Goal: Task Accomplishment & Management: Manage account settings

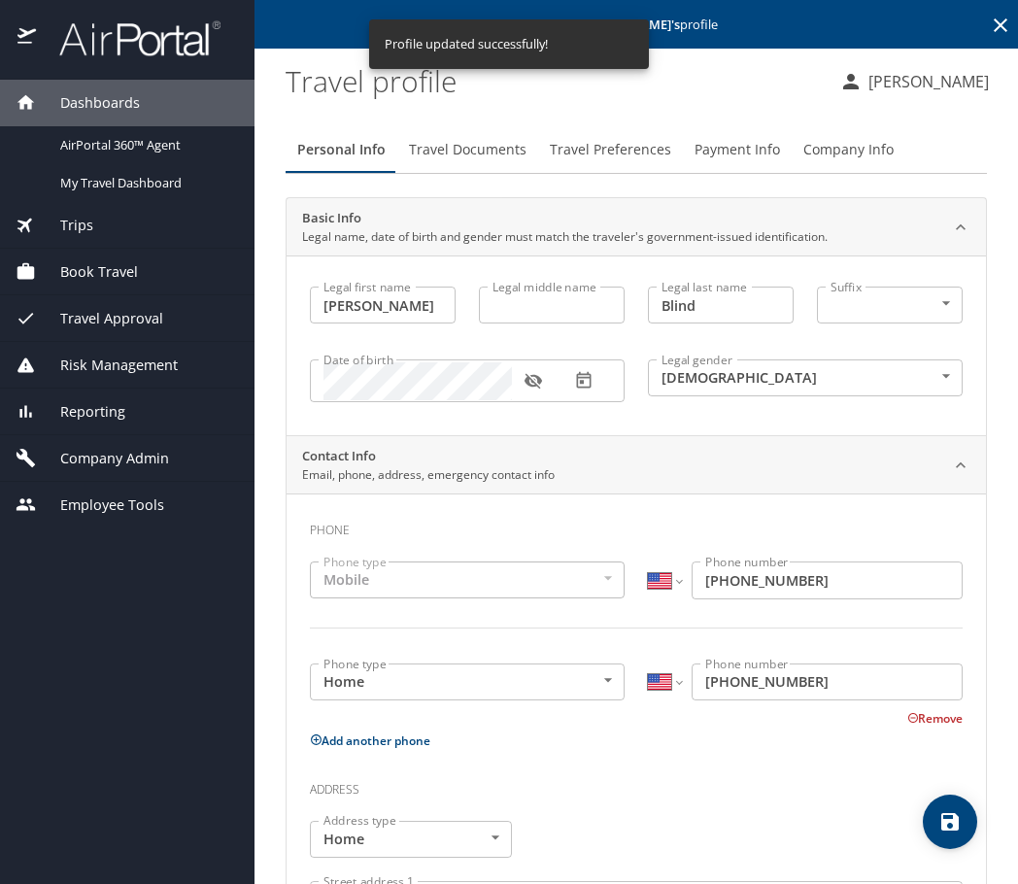
select select "US"
click at [114, 450] on span "Company Admin" at bounding box center [102, 458] width 133 height 21
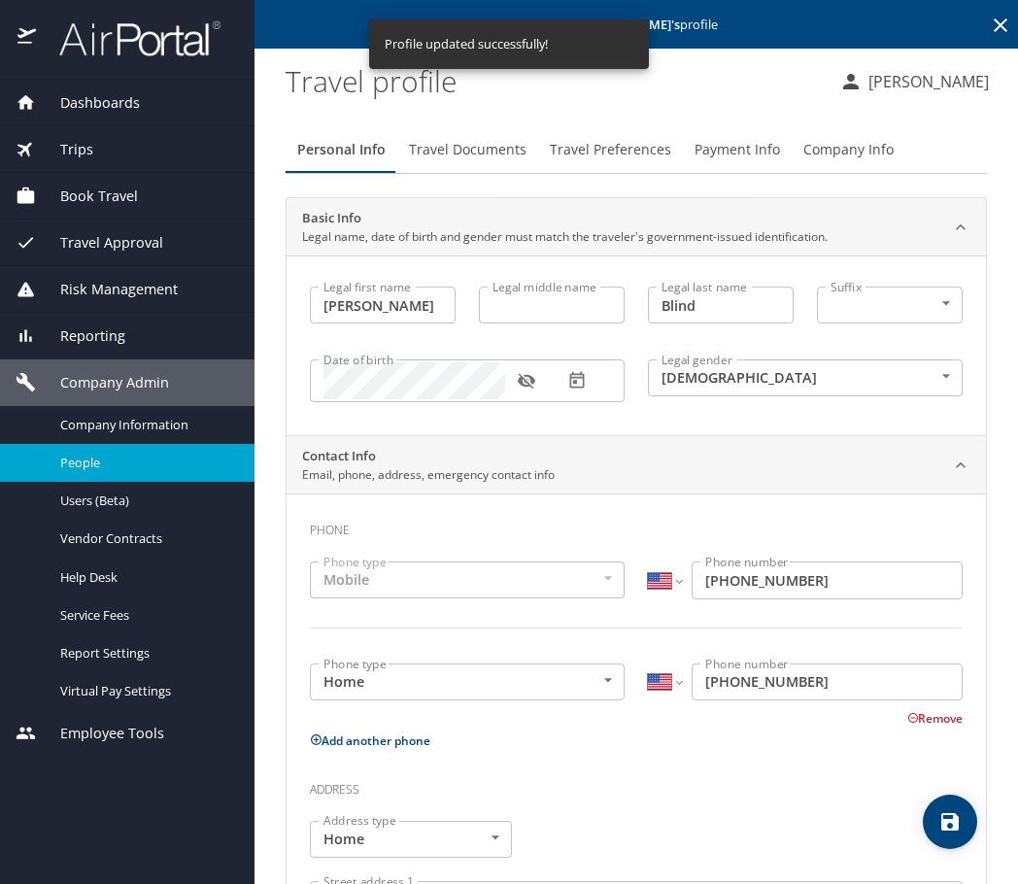
click at [119, 459] on span "People" at bounding box center [145, 463] width 171 height 18
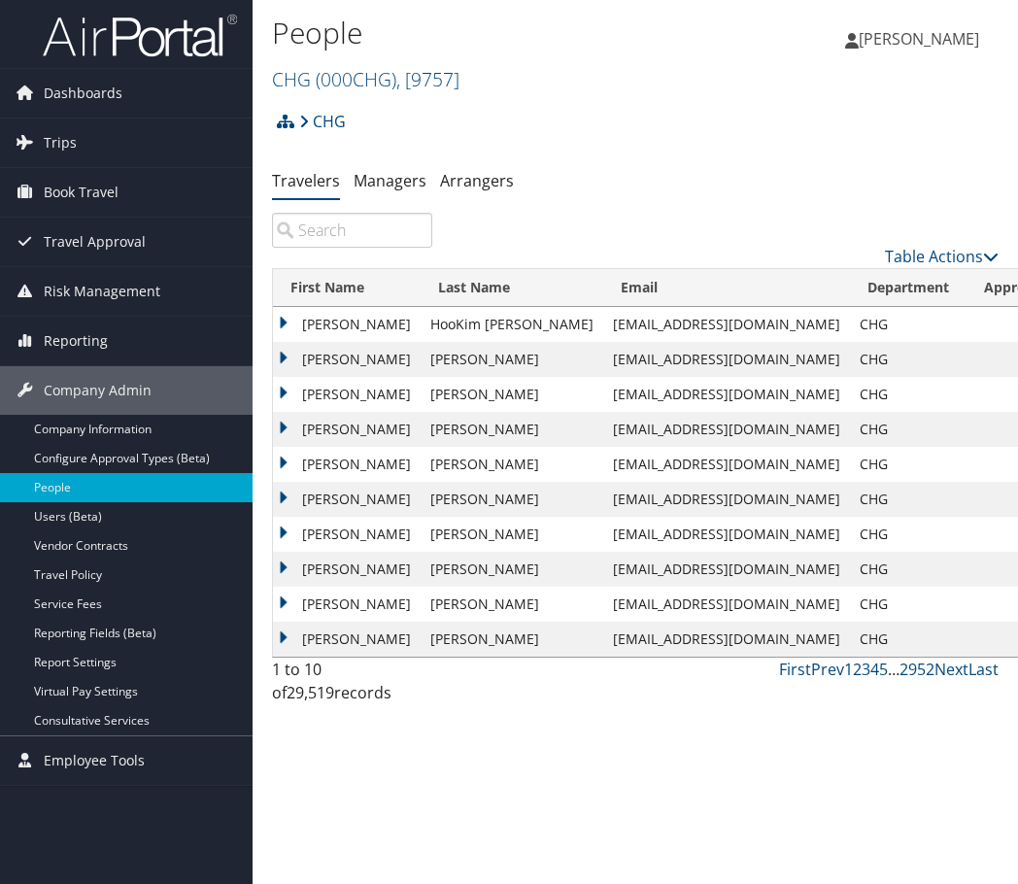
click at [341, 226] on input "search" at bounding box center [352, 230] width 160 height 35
paste input "stybringnp@gmail.com"
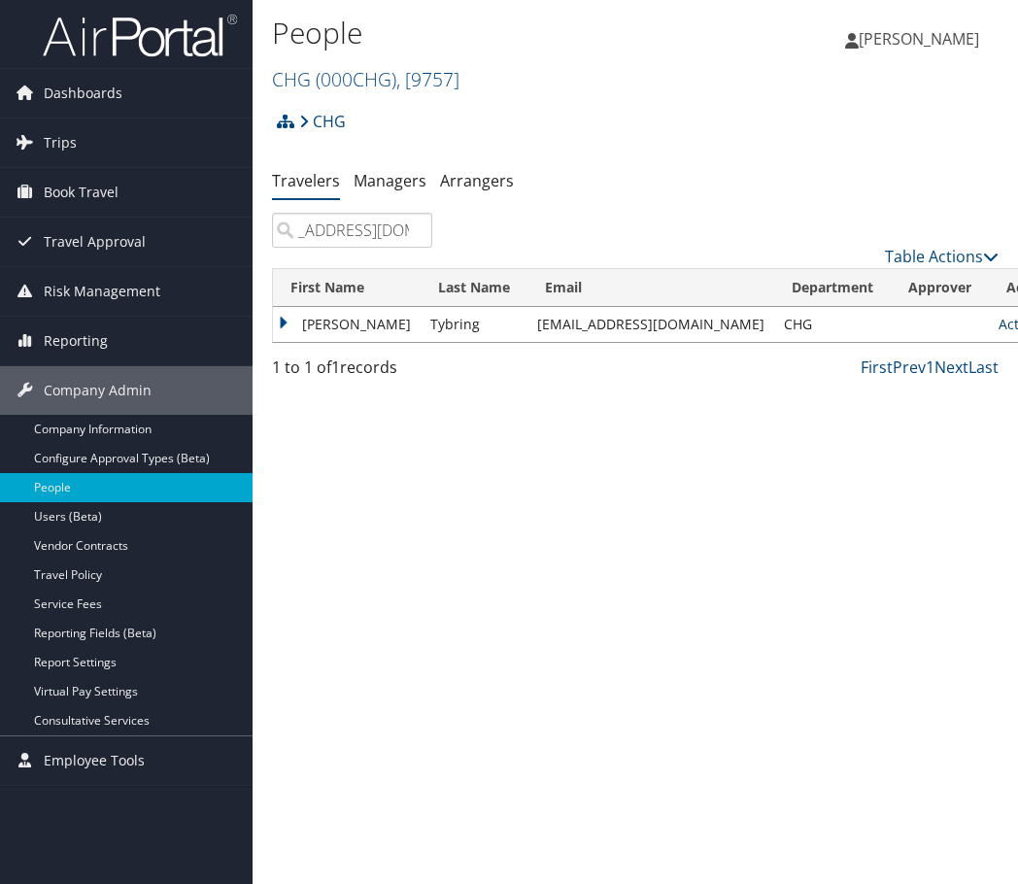
type input "stybringnp@gmail.com"
click at [998, 320] on link "Actions" at bounding box center [1028, 324] width 61 height 18
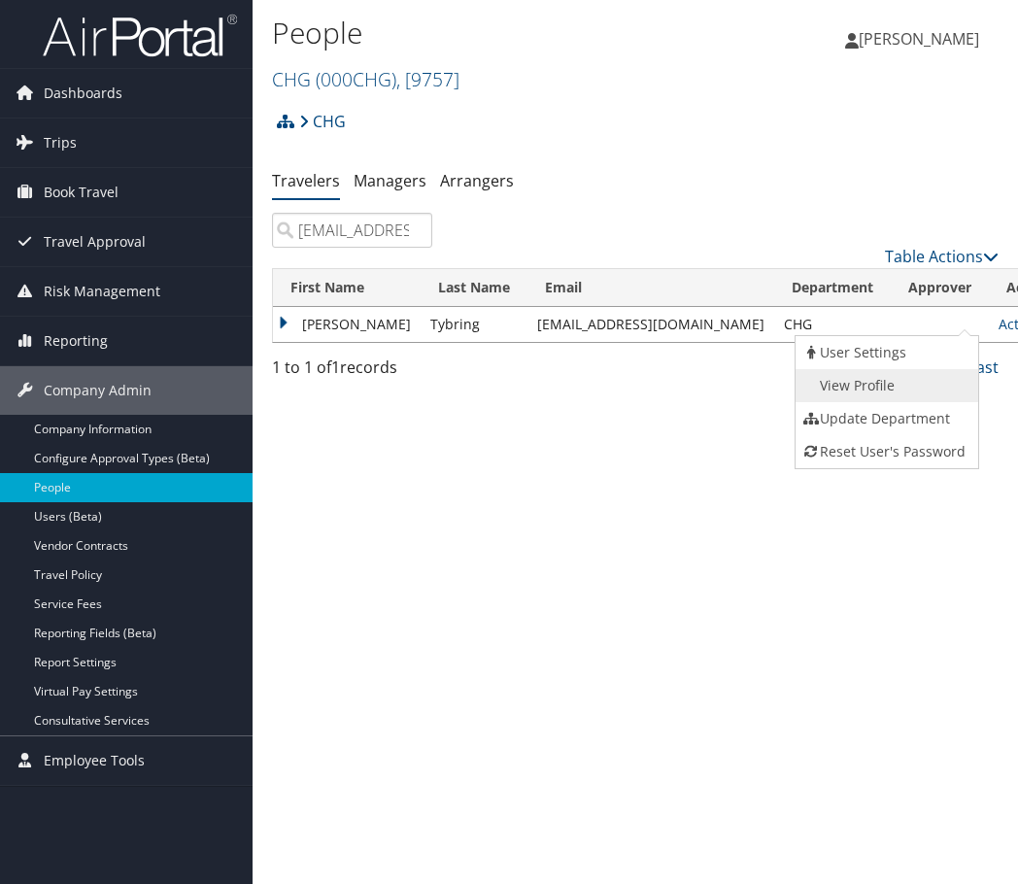
click at [872, 382] on link "View Profile" at bounding box center [884, 385] width 179 height 33
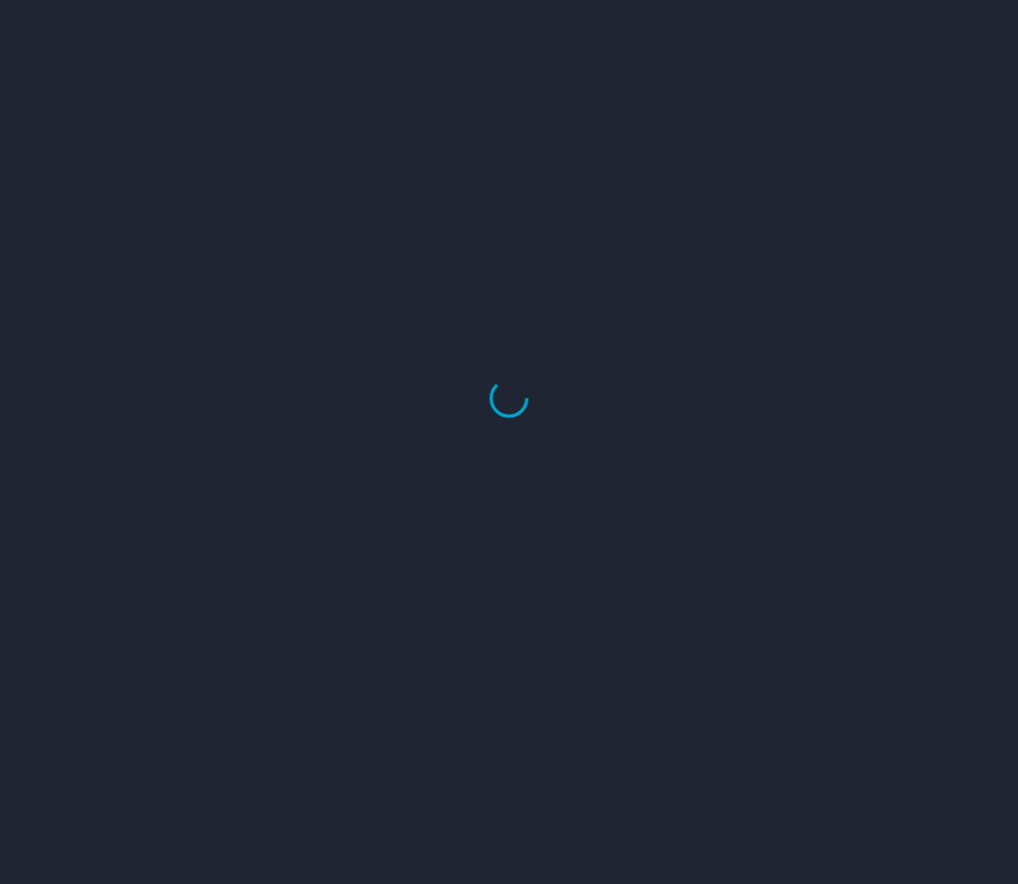
select select "US"
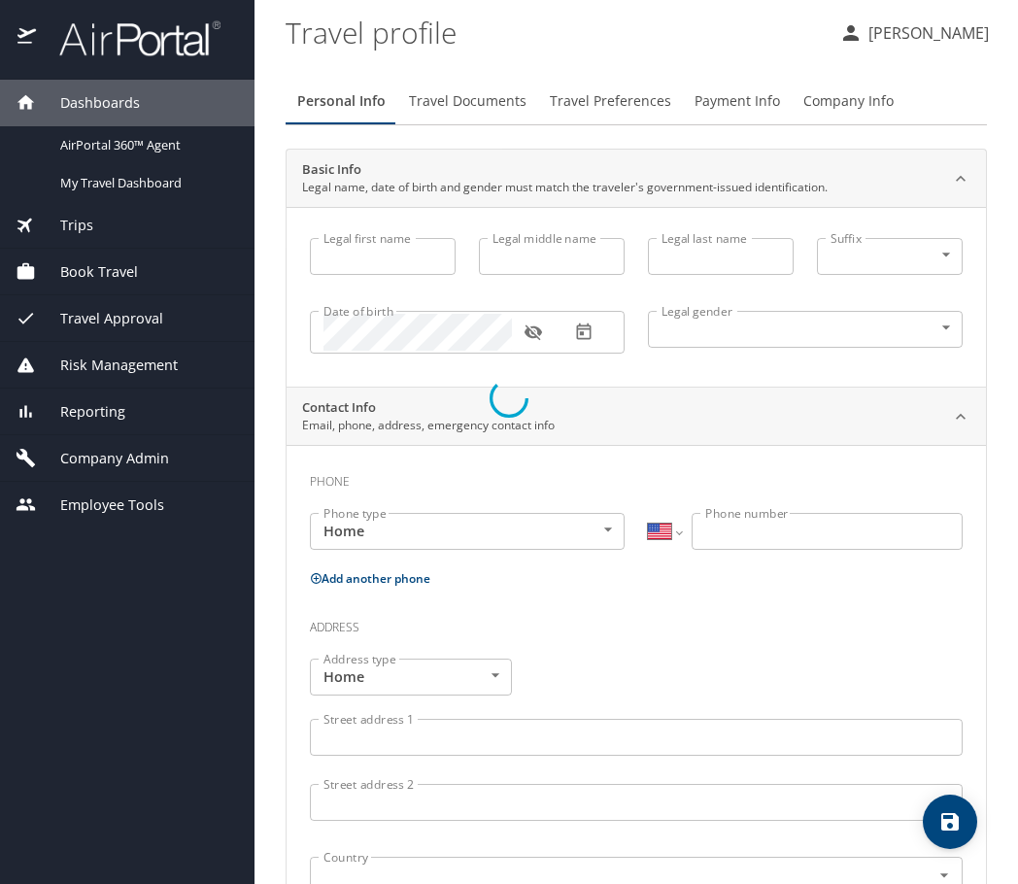
type input "[PERSON_NAME]"
type input "Tybring"
type input "[DEMOGRAPHIC_DATA]"
select select "US"
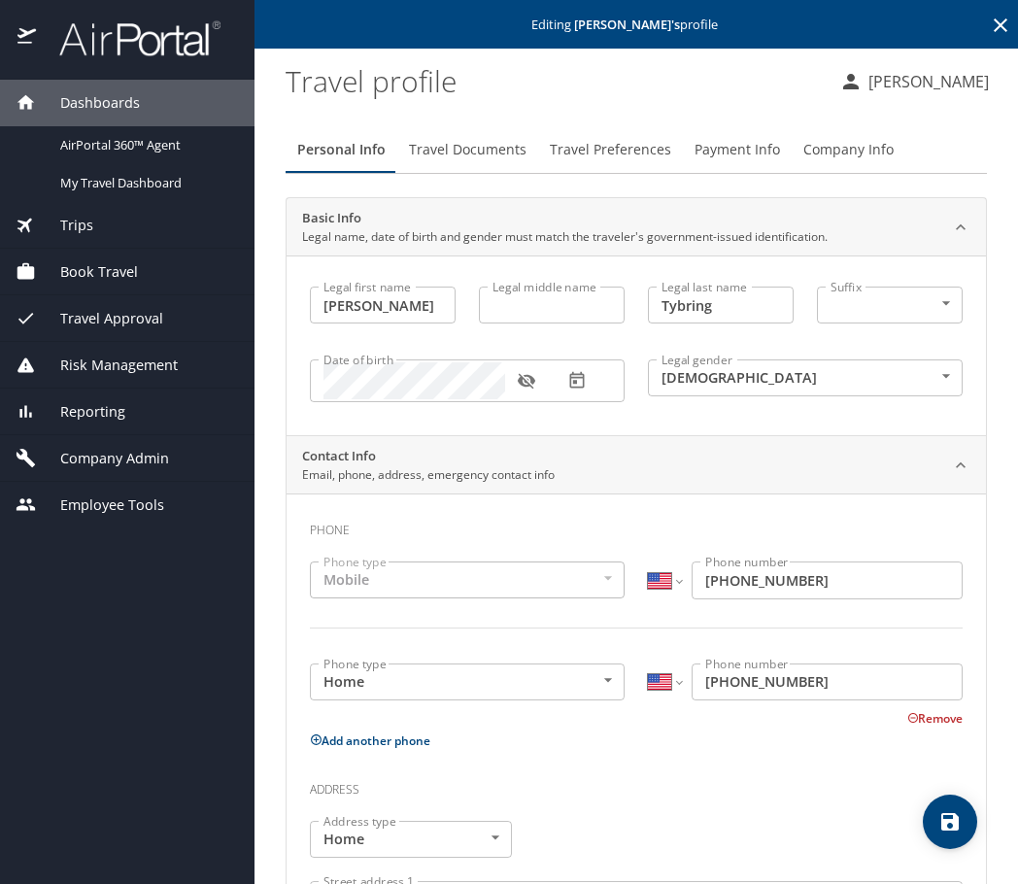
click at [490, 300] on input "Legal middle name" at bounding box center [552, 304] width 146 height 37
paste input "[PERSON_NAME]"
type input "[PERSON_NAME]"
click at [419, 303] on input "[PERSON_NAME]" at bounding box center [383, 304] width 146 height 37
click at [731, 307] on input "Tybring" at bounding box center [721, 304] width 146 height 37
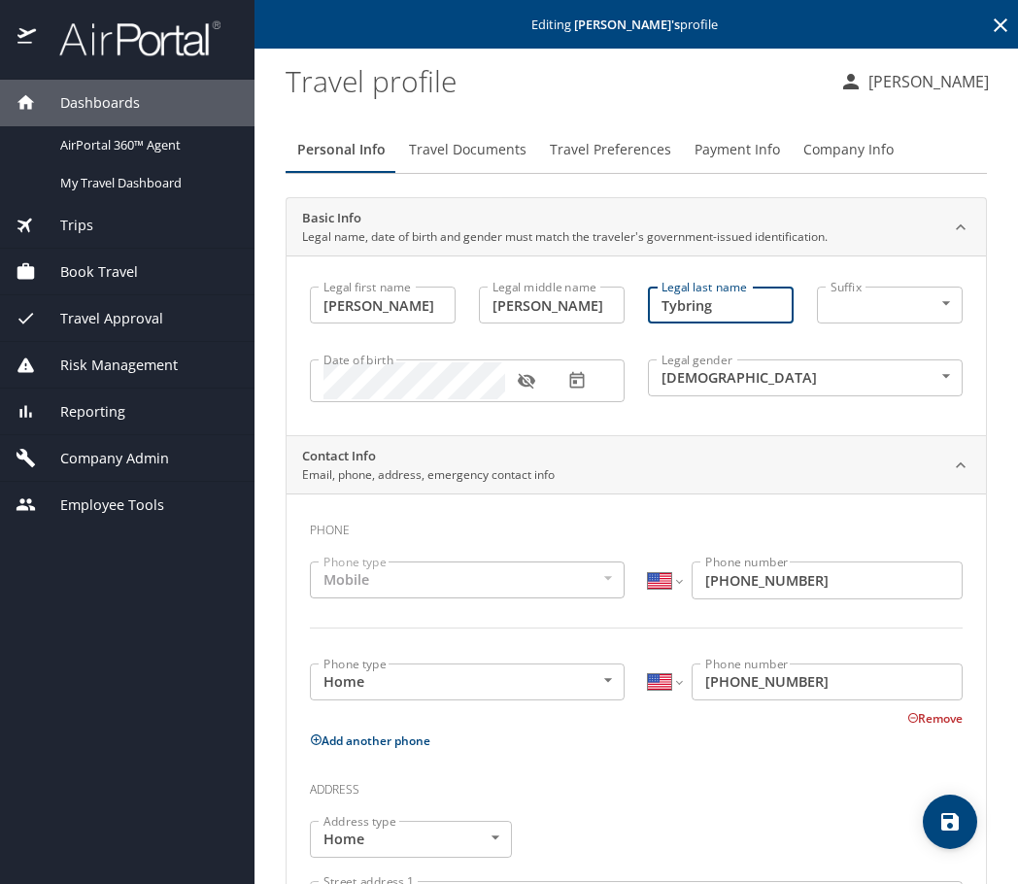
click at [944, 822] on icon "save" at bounding box center [949, 821] width 17 height 17
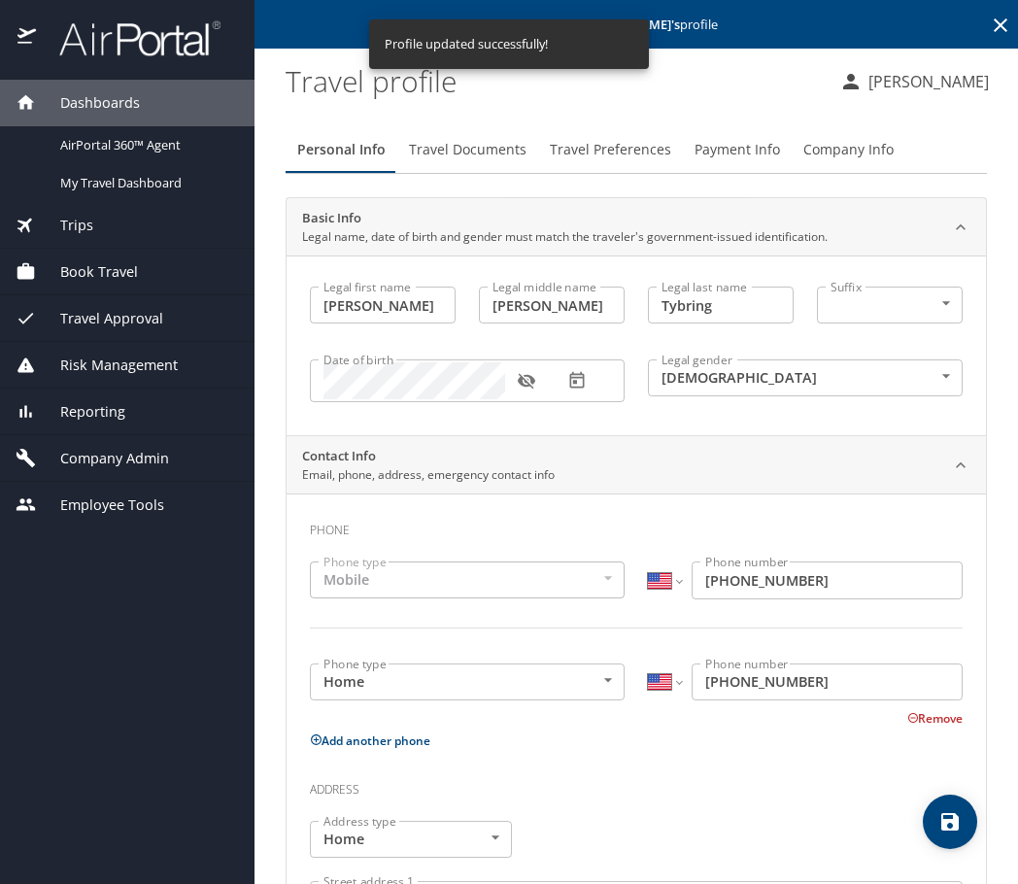
select select "US"
click at [474, 157] on span "Travel Documents" at bounding box center [468, 150] width 118 height 24
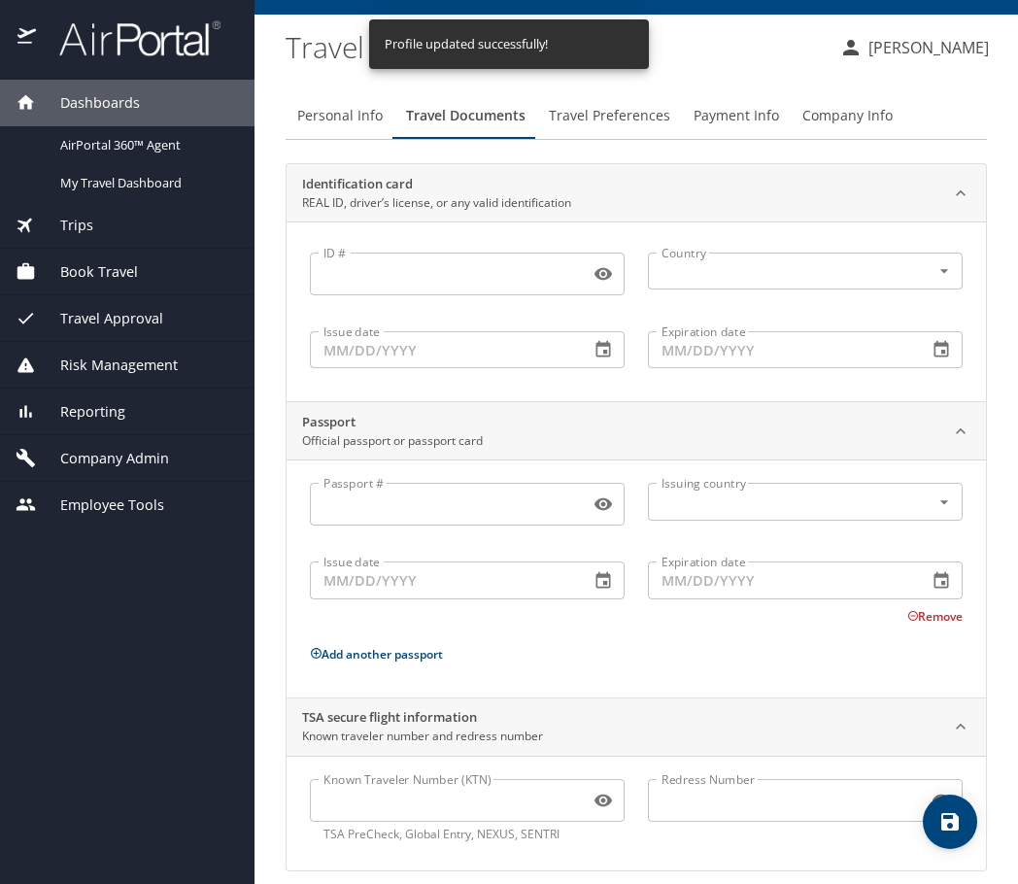
scroll to position [52, 0]
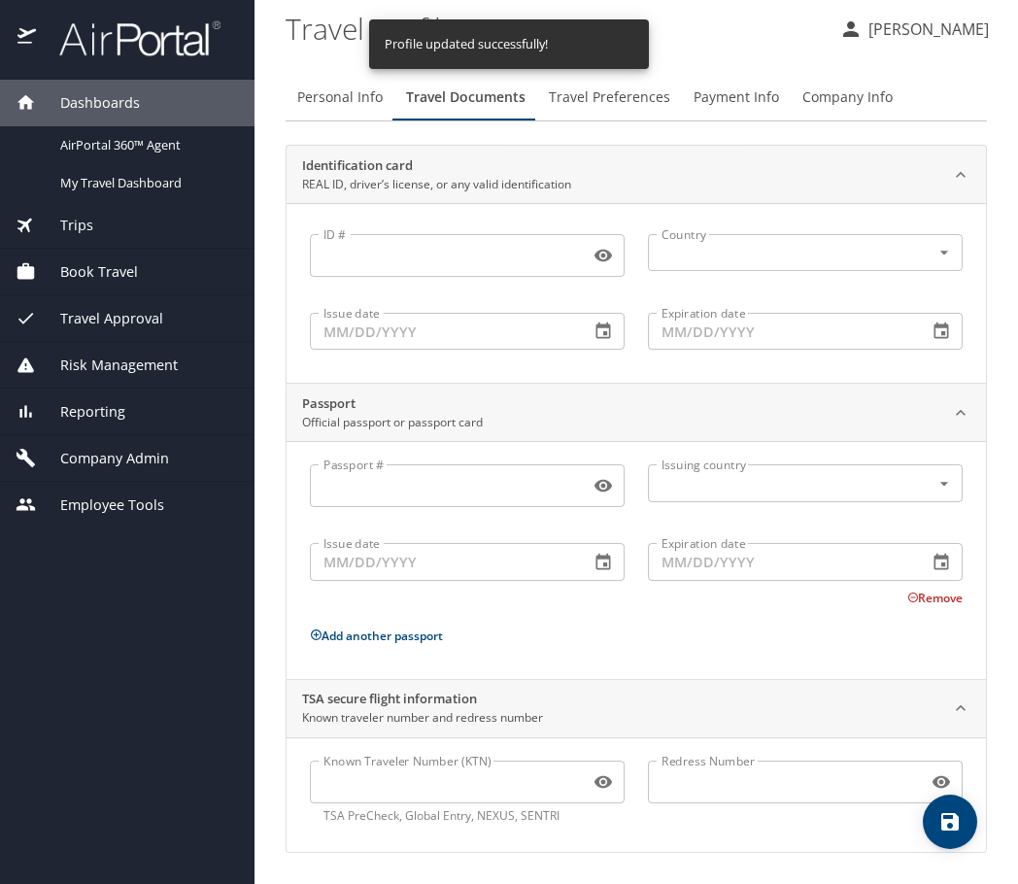
click at [400, 789] on input "Known Traveler Number (KTN)" at bounding box center [446, 781] width 272 height 37
paste input "TT371F5R"
type input "TT371F5R"
click at [591, 628] on p "Add another passport" at bounding box center [636, 635] width 653 height 24
click at [957, 827] on icon "save" at bounding box center [949, 821] width 17 height 17
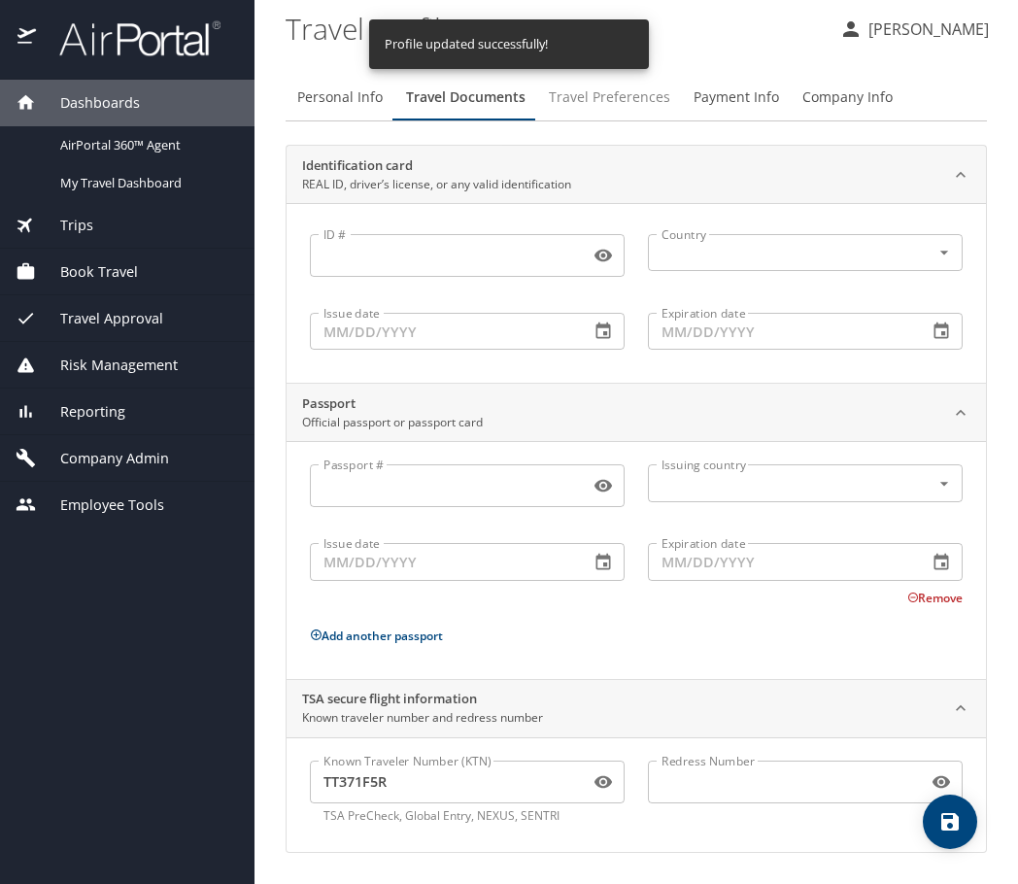
click at [589, 103] on span "Travel Preferences" at bounding box center [609, 97] width 121 height 24
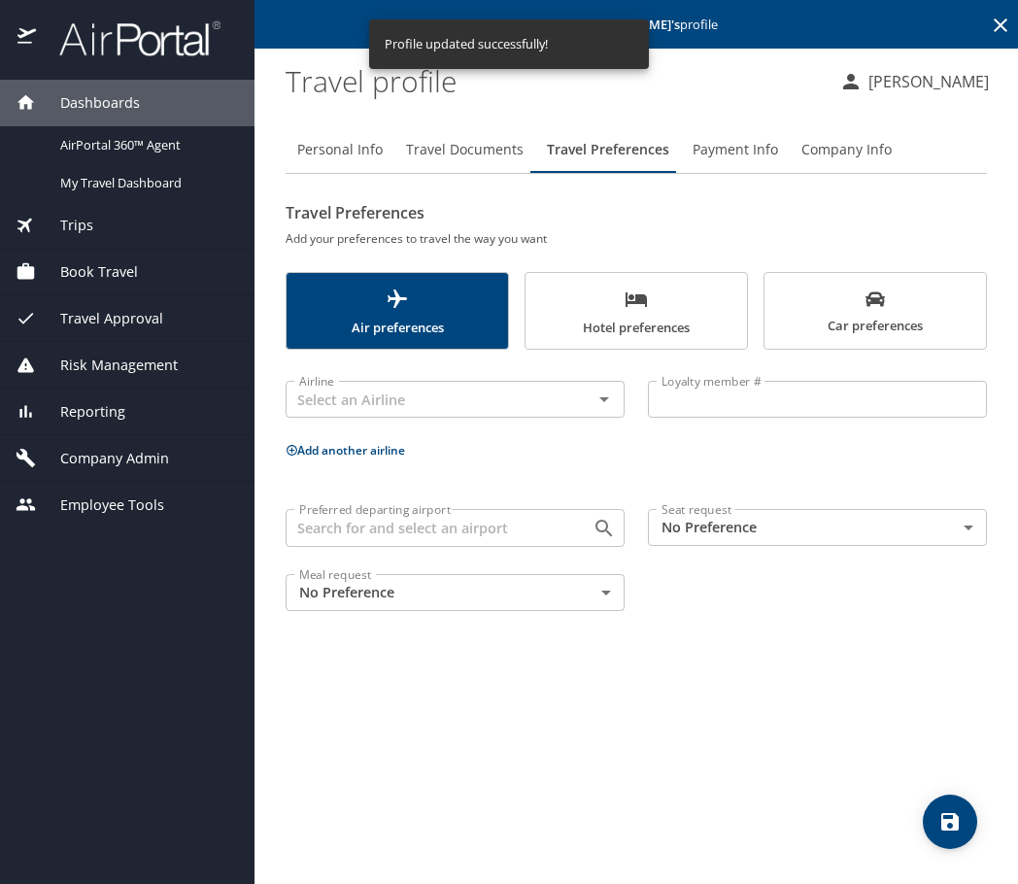
scroll to position [0, 0]
click at [467, 404] on input "text" at bounding box center [426, 399] width 270 height 25
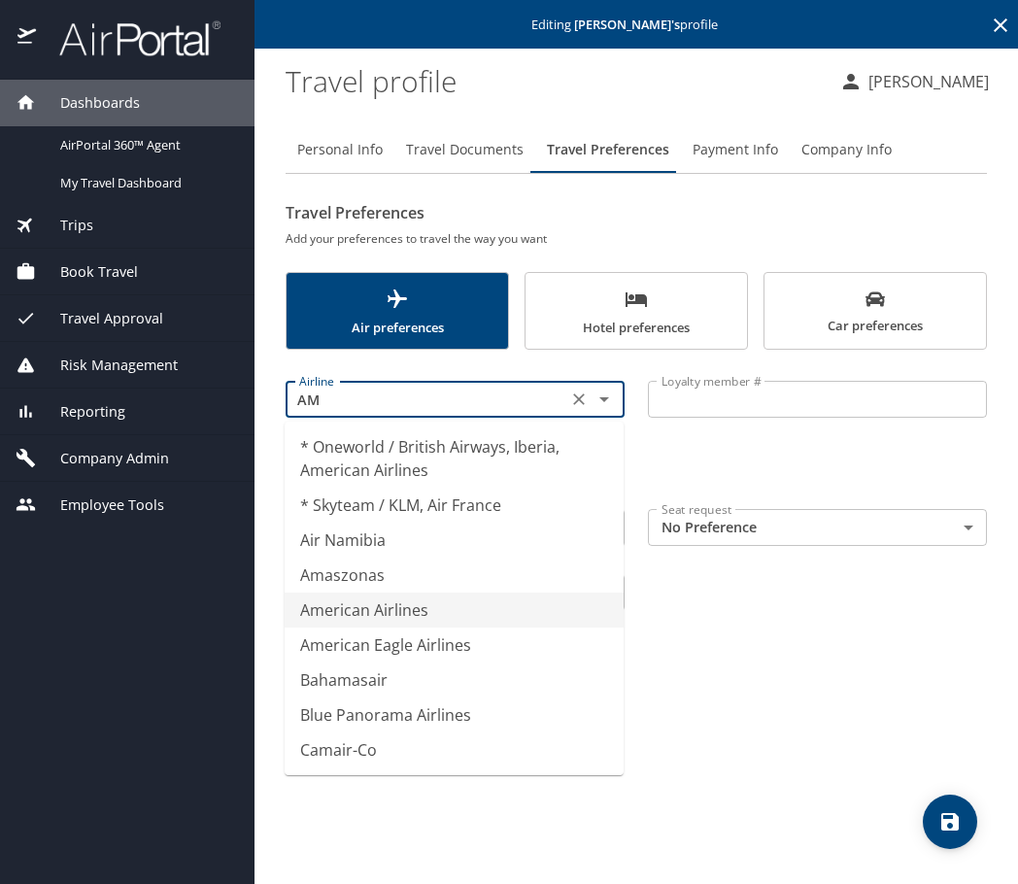
click at [405, 613] on li "American Airlines" at bounding box center [454, 609] width 339 height 35
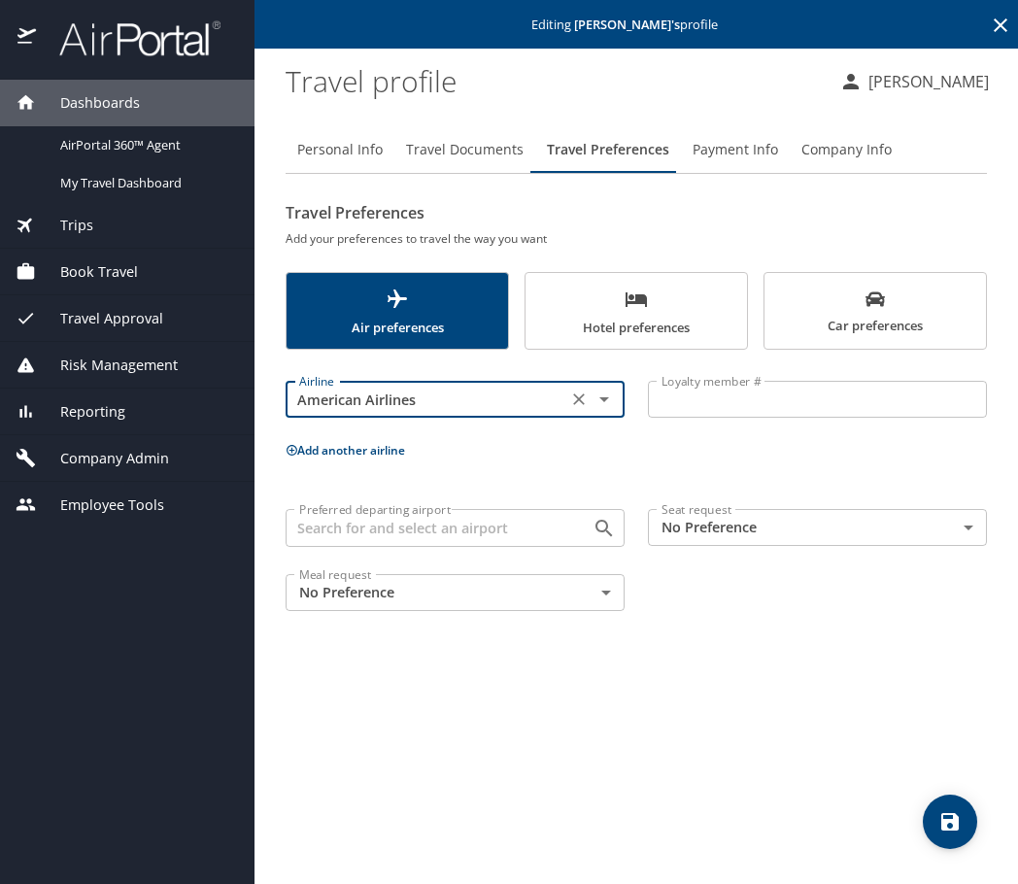
type input "American Airlines"
click at [705, 406] on input "Loyalty member #" at bounding box center [817, 399] width 339 height 37
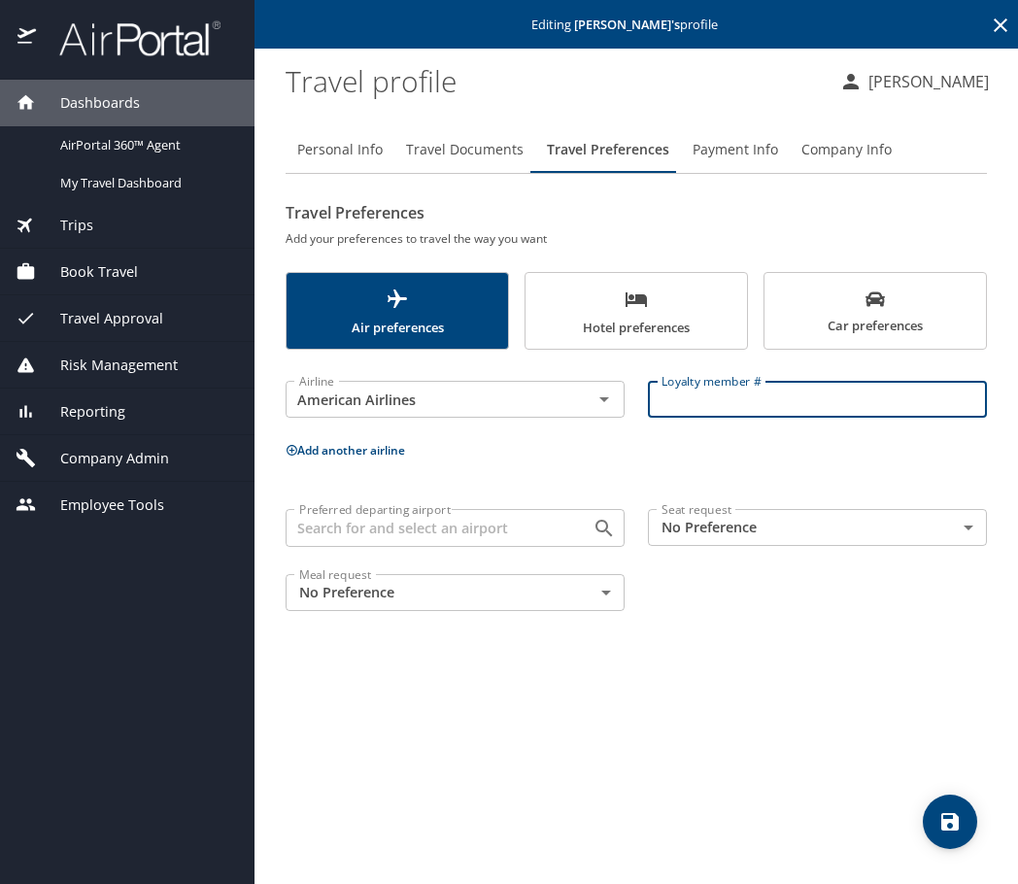
paste input "48FA8Y6"
type input "48FA8Y6"
click at [384, 454] on button "Add another airline" at bounding box center [345, 450] width 119 height 17
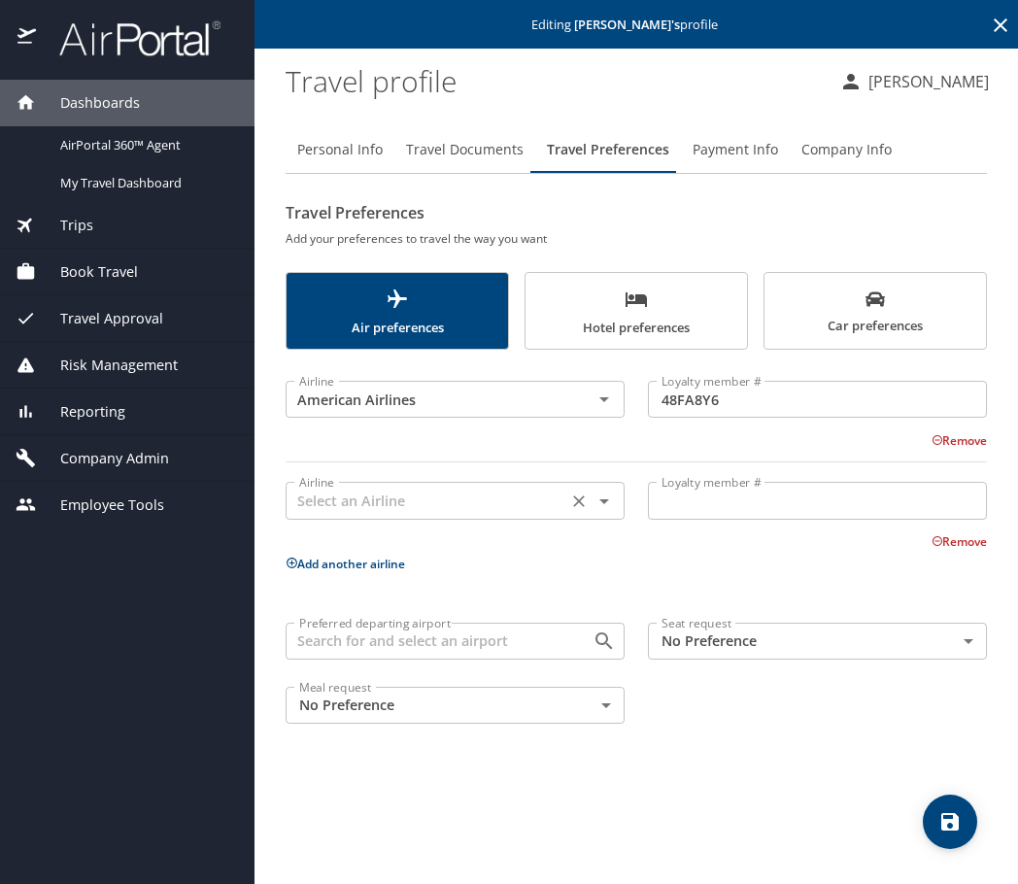
click at [457, 500] on input "text" at bounding box center [426, 500] width 270 height 25
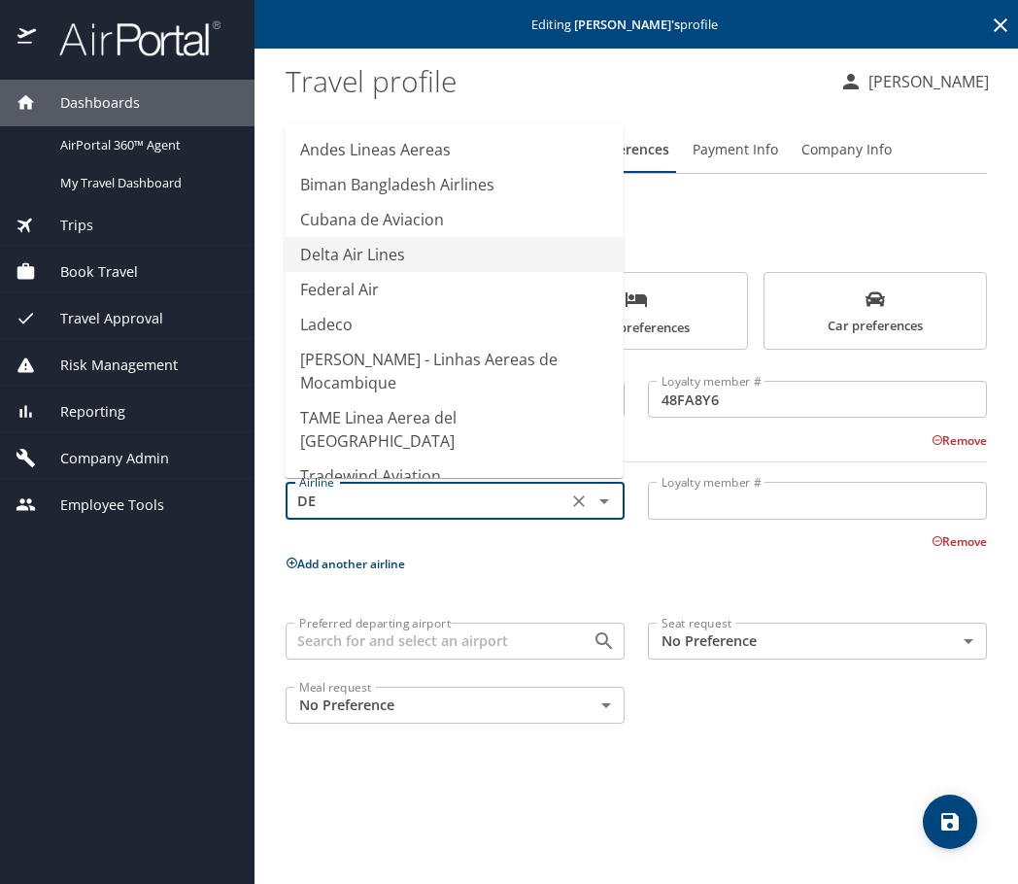
click at [390, 250] on li "Delta Air Lines" at bounding box center [454, 254] width 339 height 35
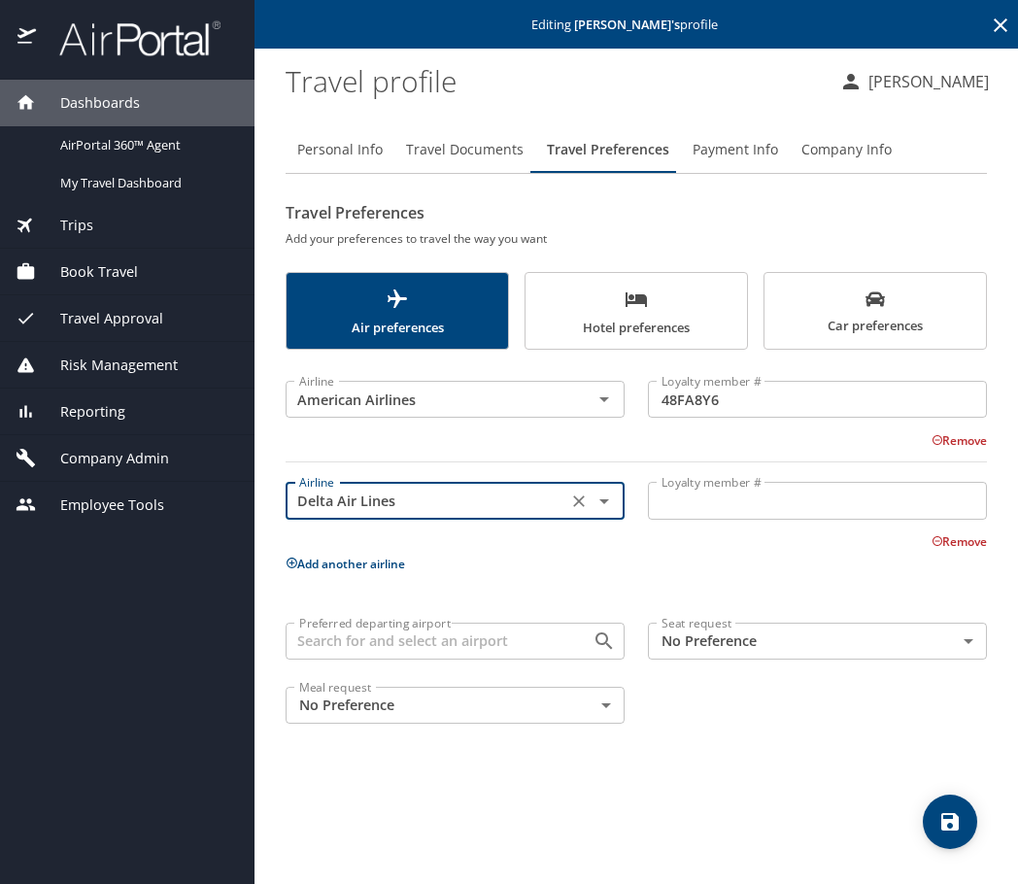
type input "Delta Air Lines"
click at [708, 508] on input "Loyalty member #" at bounding box center [817, 500] width 339 height 37
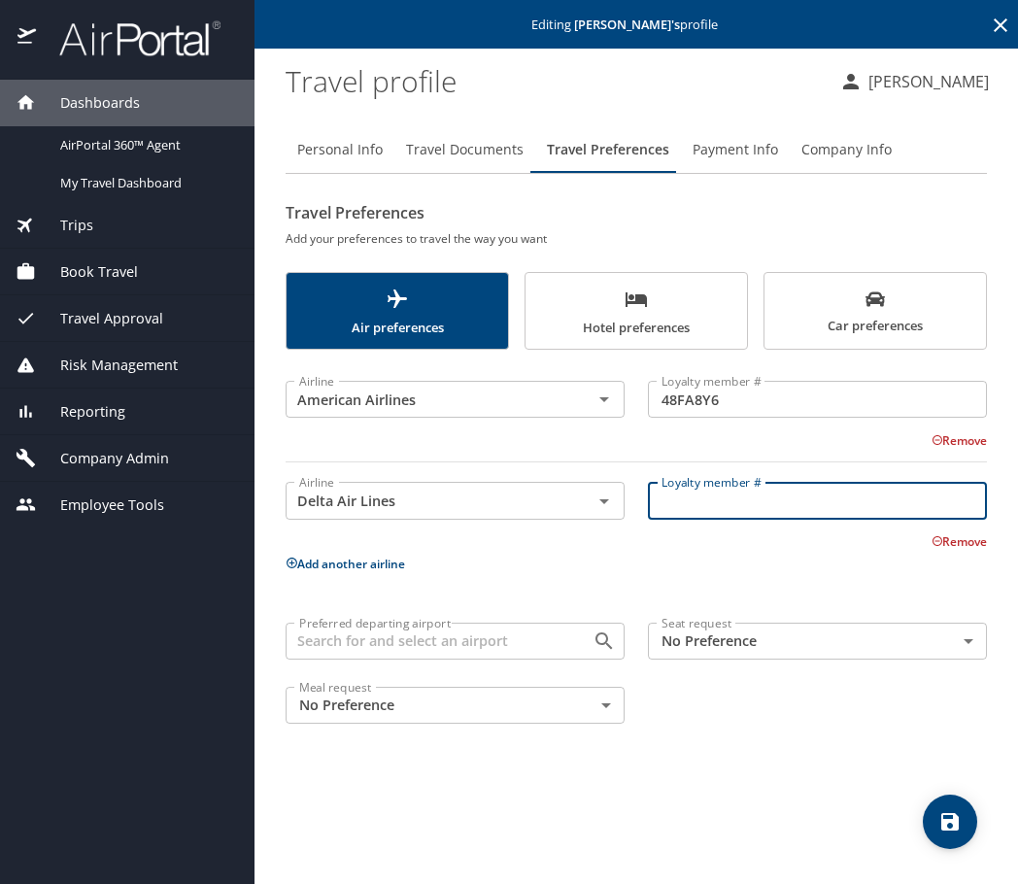
paste input "9911548205"
type input "9911548205"
click at [370, 558] on button "Add another airline" at bounding box center [345, 563] width 119 height 17
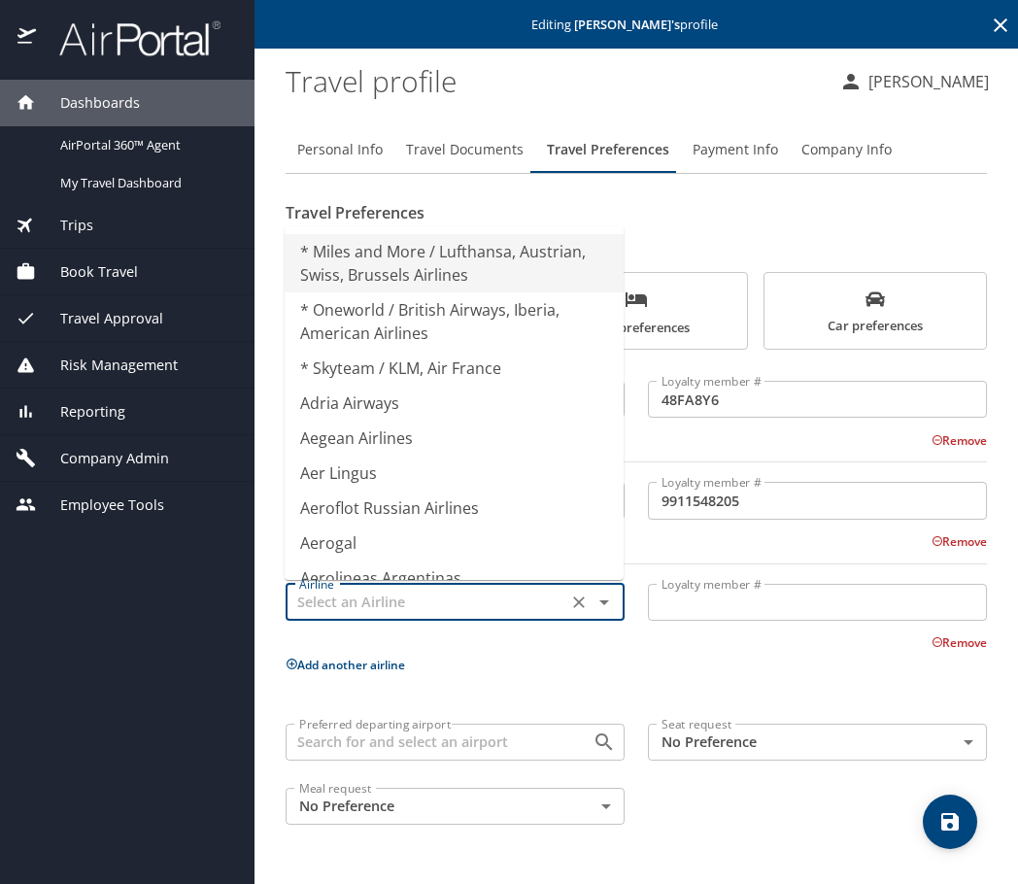
click at [378, 605] on input "text" at bounding box center [426, 601] width 270 height 25
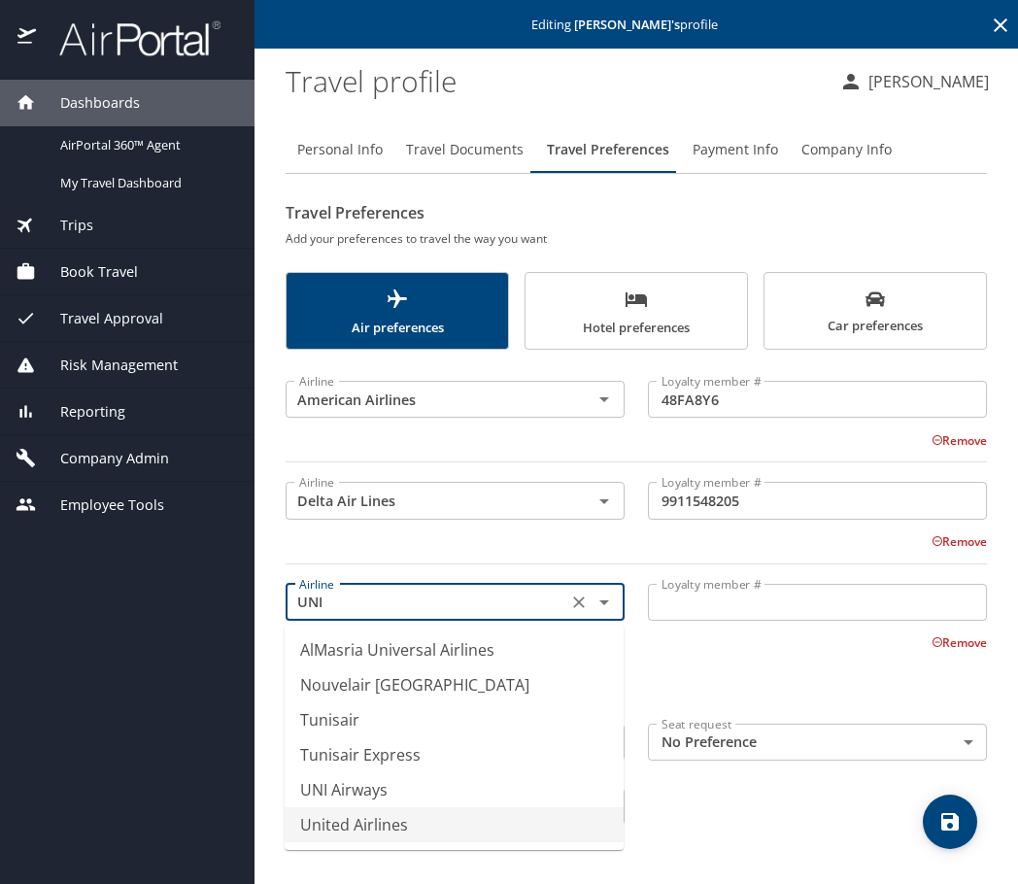
click at [389, 823] on li "United Airlines" at bounding box center [454, 824] width 339 height 35
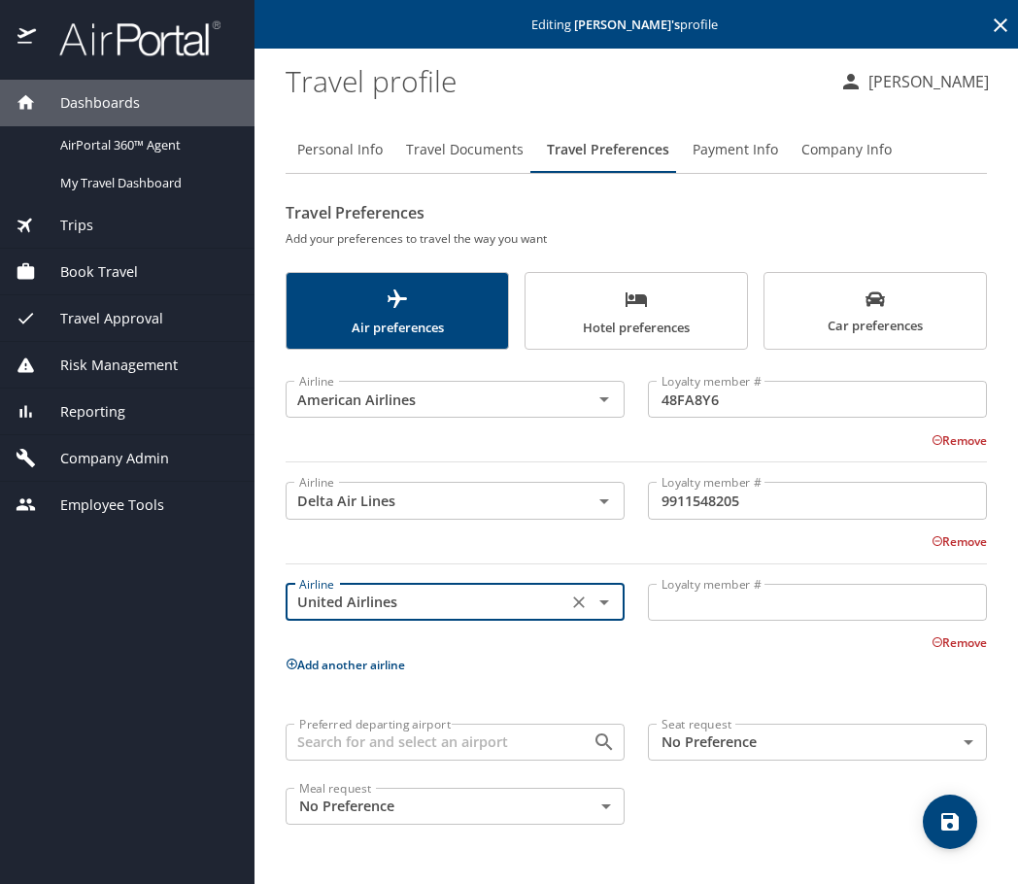
type input "United Airlines"
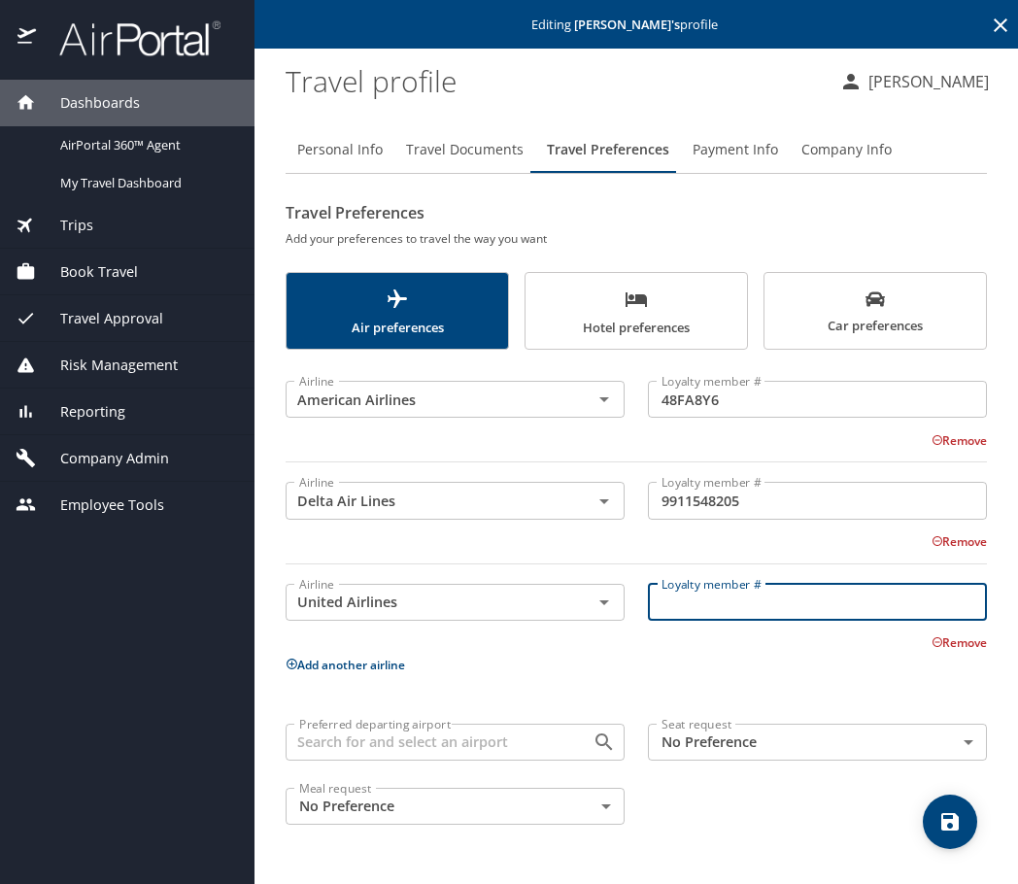
click at [699, 596] on input "Loyalty member #" at bounding box center [817, 602] width 339 height 37
paste input "axj69830"
type input "axj69830"
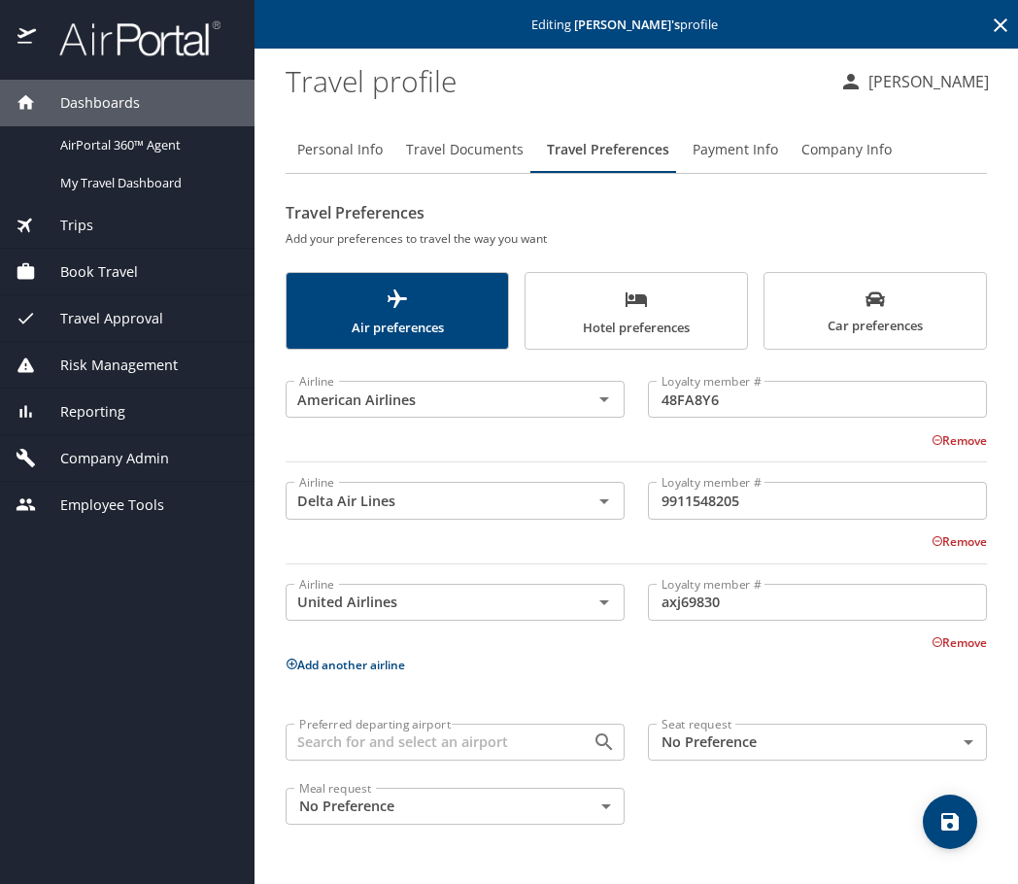
click at [709, 664] on p "Add another airline" at bounding box center [636, 665] width 701 height 24
click at [946, 821] on icon "save" at bounding box center [949, 821] width 17 height 17
